Goal: Task Accomplishment & Management: Complete application form

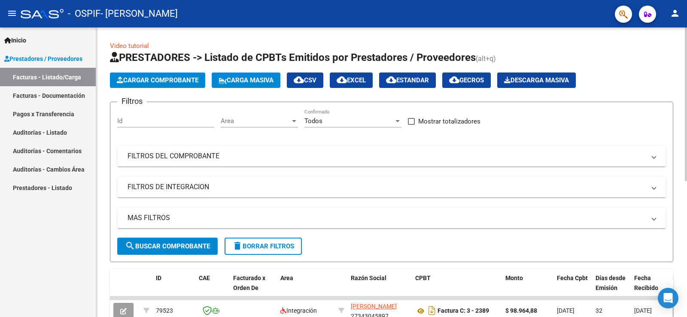
click at [140, 85] on button "Cargar Comprobante" at bounding box center [157, 80] width 95 height 15
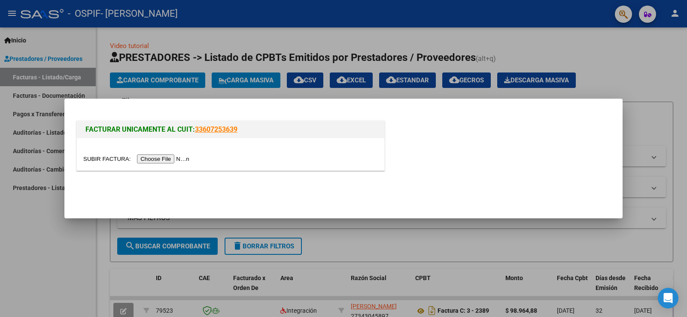
click at [164, 160] on input "file" at bounding box center [137, 159] width 109 height 9
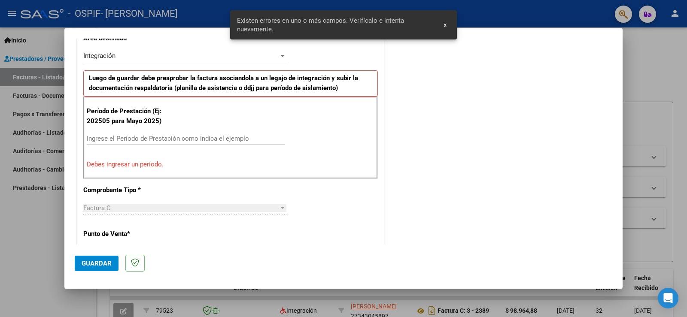
scroll to position [165, 0]
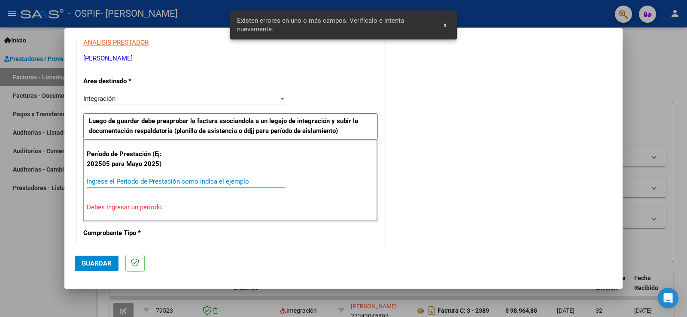
click at [168, 182] on input "Ingrese el Período de Prestación como indica el ejemplo" at bounding box center [186, 182] width 198 height 8
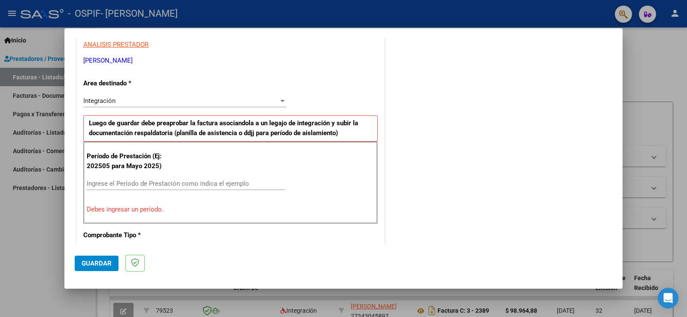
scroll to position [172, 0]
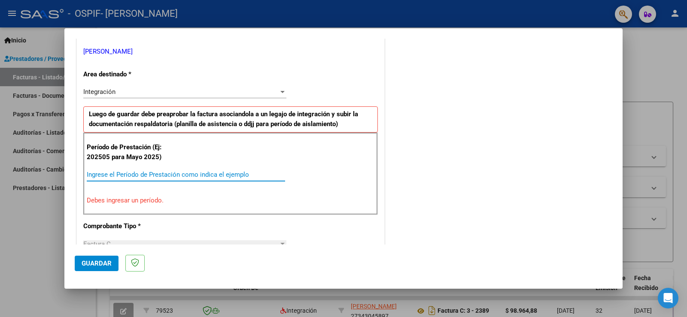
click at [171, 173] on input "Ingrese el Período de Prestación como indica el ejemplo" at bounding box center [186, 175] width 198 height 8
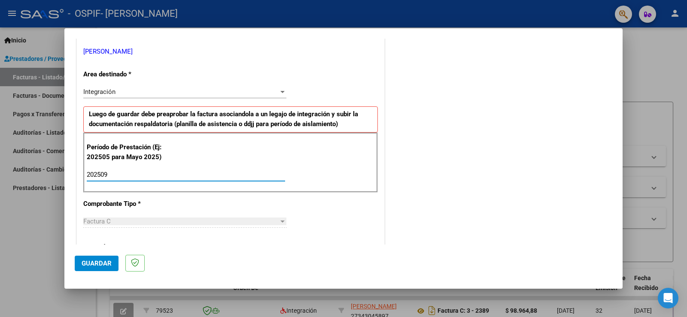
type input "202509"
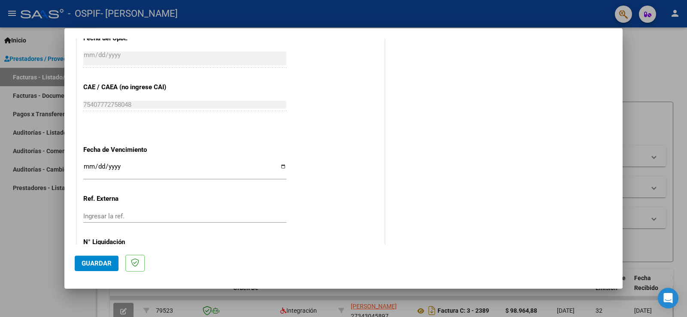
scroll to position [516, 0]
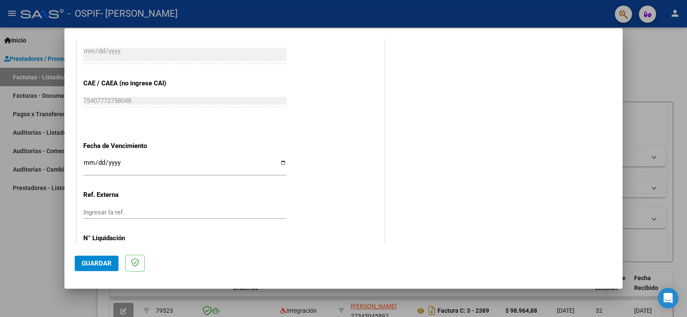
click at [92, 266] on span "Guardar" at bounding box center [97, 264] width 30 height 8
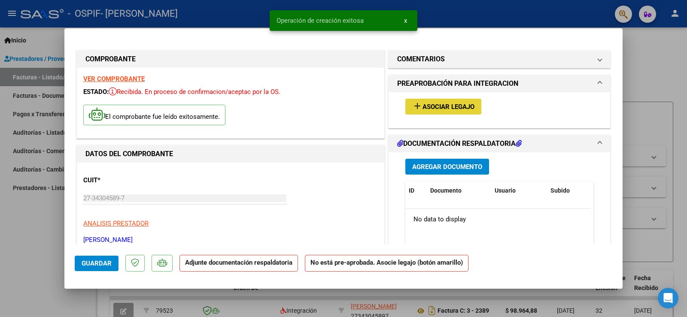
click at [457, 104] on span "Asociar Legajo" at bounding box center [449, 107] width 52 height 8
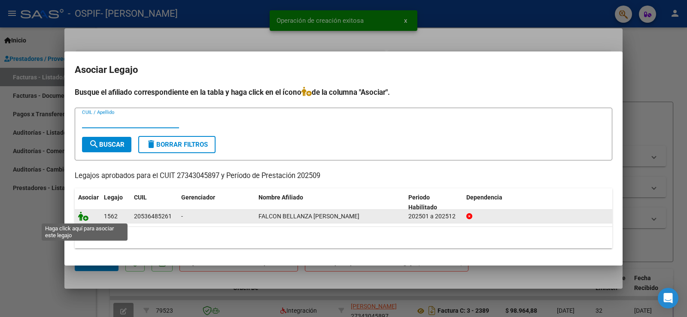
click at [80, 217] on icon at bounding box center [83, 216] width 10 height 9
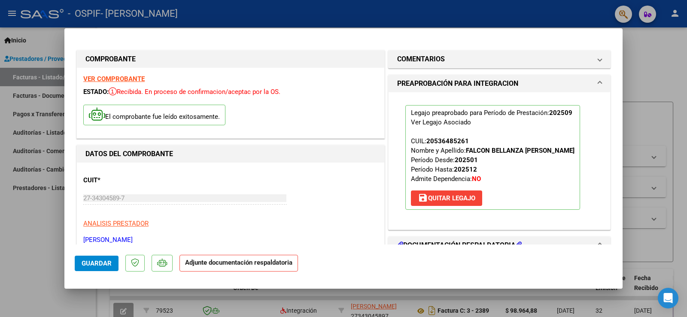
scroll to position [86, 0]
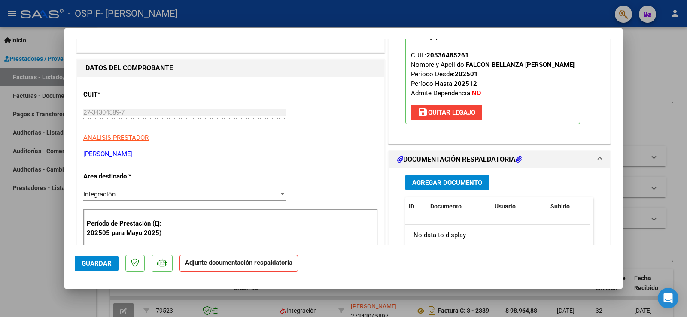
click at [433, 188] on button "Agregar Documento" at bounding box center [448, 183] width 84 height 16
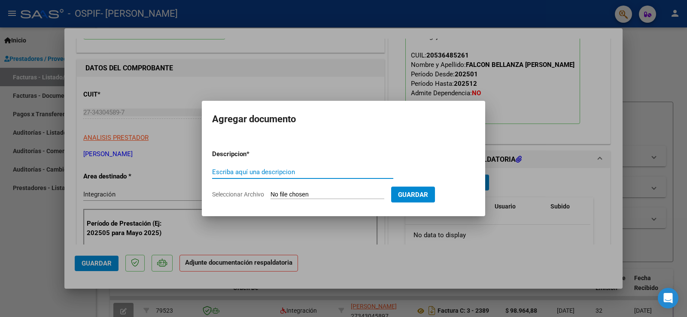
click at [291, 194] on input "Seleccionar Archivo" at bounding box center [328, 195] width 114 height 8
click at [336, 172] on input "Escriba aquí una descripcion" at bounding box center [302, 172] width 181 height 8
type input "planilla"
click at [327, 192] on input "Seleccionar Archivo" at bounding box center [328, 195] width 114 height 8
type input "C:\fakepath\feli.pdf"
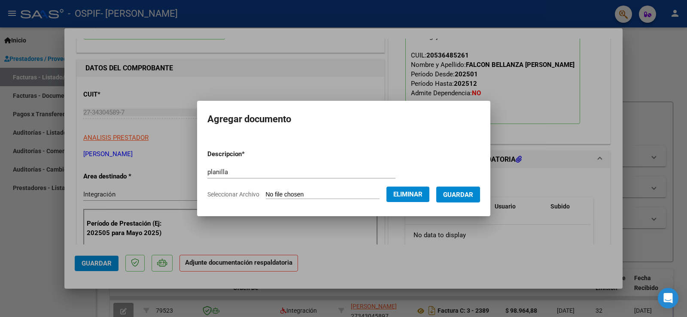
click at [463, 187] on button "Guardar" at bounding box center [459, 195] width 44 height 16
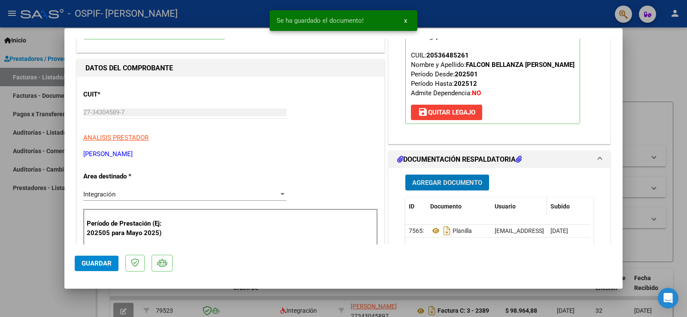
scroll to position [258, 0]
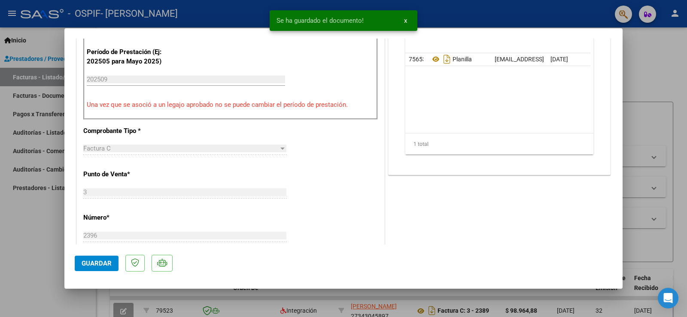
click at [97, 260] on span "Guardar" at bounding box center [97, 264] width 30 height 8
